Goal: Transaction & Acquisition: Purchase product/service

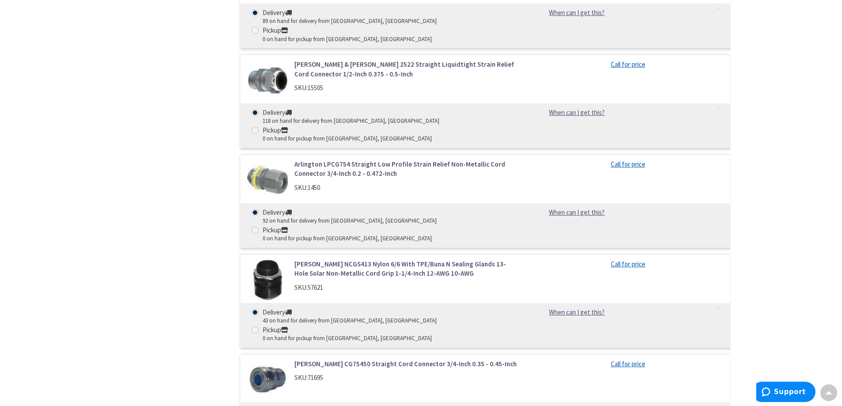
scroll to position [1546, 0]
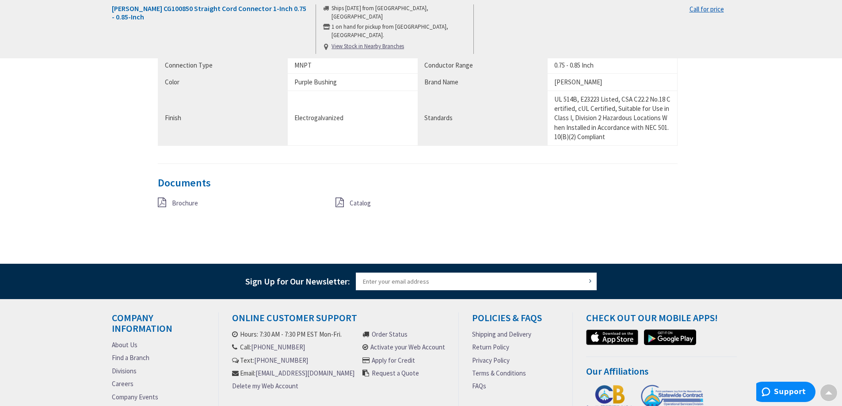
scroll to position [221, 0]
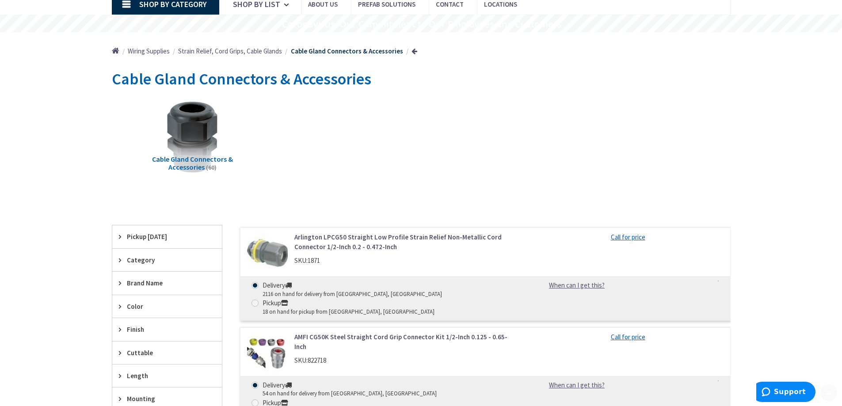
scroll to position [133, 0]
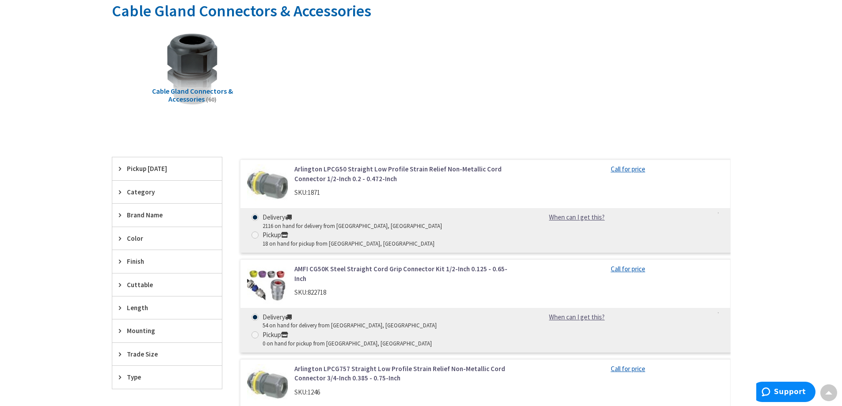
click at [119, 353] on icon at bounding box center [122, 354] width 7 height 7
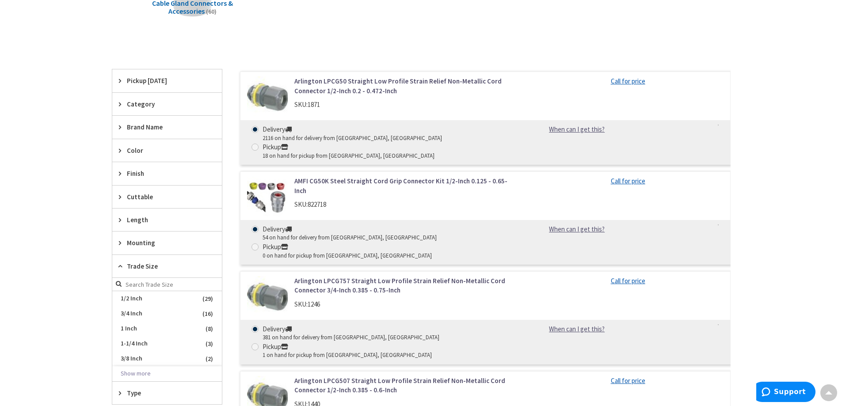
scroll to position [221, 0]
click at [124, 327] on span "1 Inch" at bounding box center [167, 328] width 110 height 15
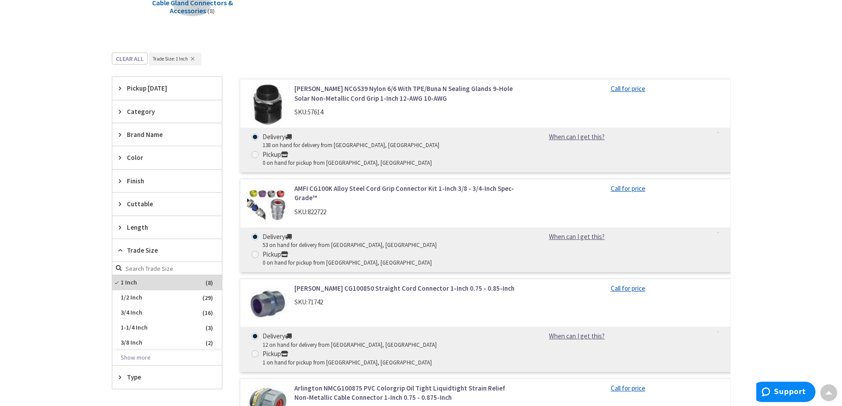
click at [367, 94] on link "[PERSON_NAME] NCGS39 Nylon 6/6 With TPE/Buna N Sealing Glands 9-Hole Solar Non-…" at bounding box center [406, 93] width 225 height 19
